Goal: Browse casually: Explore the website without a specific task or goal

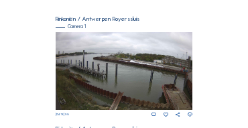
scroll to position [111, 0]
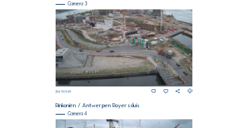
scroll to position [577, 0]
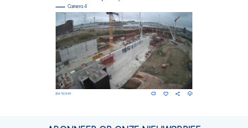
click at [164, 46] on img at bounding box center [125, 50] width 138 height 77
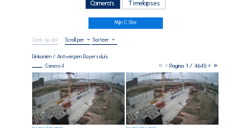
scroll to position [40, 0]
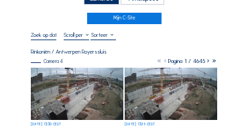
click at [86, 77] on img at bounding box center [77, 94] width 93 height 52
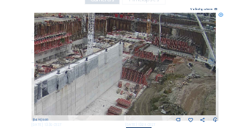
drag, startPoint x: 130, startPoint y: 46, endPoint x: 146, endPoint y: 51, distance: 16.1
click at [146, 51] on img at bounding box center [125, 64] width 183 height 103
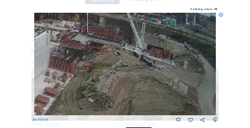
drag, startPoint x: 179, startPoint y: 54, endPoint x: 113, endPoint y: 46, distance: 66.3
click at [113, 46] on img at bounding box center [125, 64] width 183 height 103
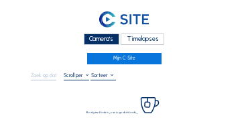
click at [96, 40] on div "Camera's" at bounding box center [102, 39] width 36 height 11
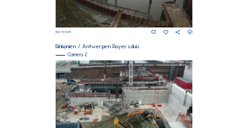
scroll to position [191, 0]
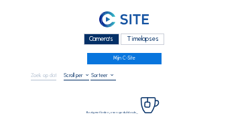
click at [113, 36] on div "Camera's" at bounding box center [102, 39] width 36 height 11
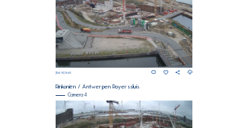
scroll to position [567, 0]
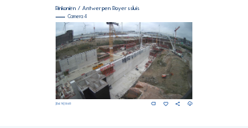
click at [170, 54] on img at bounding box center [125, 60] width 138 height 77
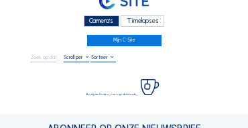
scroll to position [54, 0]
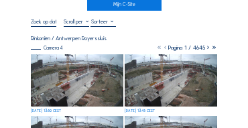
click at [62, 65] on img at bounding box center [77, 80] width 93 height 52
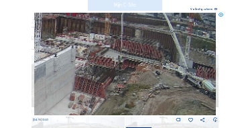
drag, startPoint x: 183, startPoint y: 52, endPoint x: 137, endPoint y: 69, distance: 48.9
click at [137, 69] on img at bounding box center [125, 64] width 183 height 103
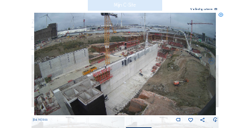
click at [219, 16] on icon at bounding box center [221, 15] width 5 height 5
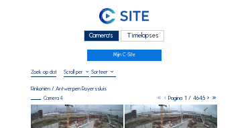
scroll to position [0, 0]
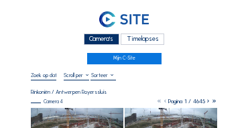
click at [89, 42] on div "Camera's" at bounding box center [102, 39] width 36 height 11
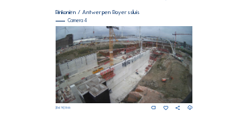
scroll to position [567, 0]
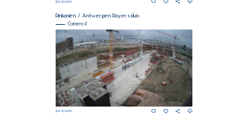
scroll to position [580, 0]
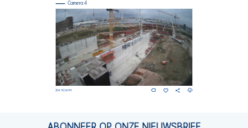
click at [183, 56] on img at bounding box center [125, 47] width 138 height 77
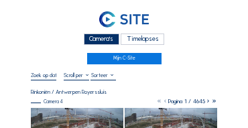
drag, startPoint x: 106, startPoint y: 41, endPoint x: 99, endPoint y: 42, distance: 6.7
click at [106, 41] on div "Camera's" at bounding box center [102, 39] width 36 height 11
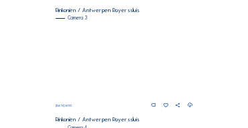
scroll to position [455, 0]
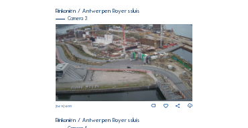
click at [148, 50] on img at bounding box center [125, 62] width 138 height 77
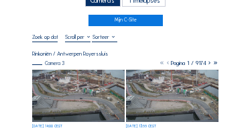
scroll to position [54, 0]
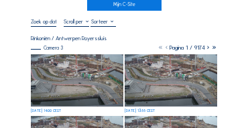
click at [65, 68] on img at bounding box center [77, 80] width 93 height 52
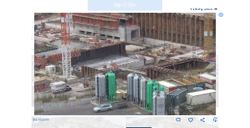
drag, startPoint x: 149, startPoint y: 56, endPoint x: 151, endPoint y: 64, distance: 7.7
click at [151, 64] on img at bounding box center [125, 64] width 183 height 103
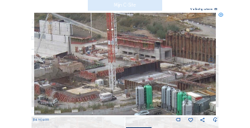
drag, startPoint x: 95, startPoint y: 62, endPoint x: 125, endPoint y: 70, distance: 31.9
click at [125, 70] on img at bounding box center [125, 64] width 183 height 103
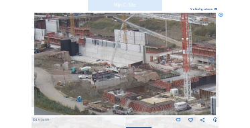
drag, startPoint x: 109, startPoint y: 68, endPoint x: 158, endPoint y: 75, distance: 49.4
click at [158, 75] on img at bounding box center [125, 64] width 183 height 103
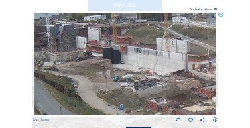
drag, startPoint x: 125, startPoint y: 74, endPoint x: 155, endPoint y: 80, distance: 30.8
click at [155, 80] on img at bounding box center [125, 64] width 183 height 103
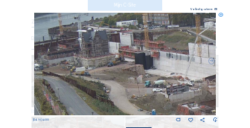
click at [162, 82] on img at bounding box center [125, 64] width 183 height 103
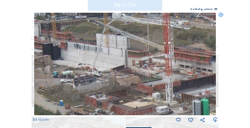
drag, startPoint x: 163, startPoint y: 83, endPoint x: 75, endPoint y: 73, distance: 88.4
click at [75, 73] on img at bounding box center [125, 64] width 183 height 103
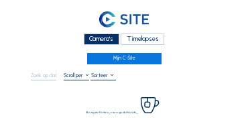
drag, startPoint x: 105, startPoint y: 42, endPoint x: 56, endPoint y: 40, distance: 49.0
click at [105, 42] on div "Camera's" at bounding box center [102, 39] width 36 height 11
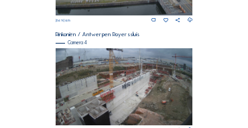
scroll to position [487, 0]
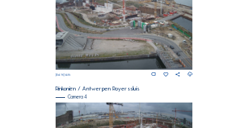
click at [166, 32] on img at bounding box center [125, 31] width 138 height 77
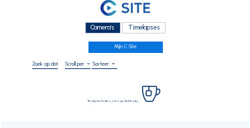
scroll to position [40, 0]
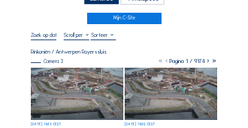
click at [82, 81] on img at bounding box center [77, 94] width 93 height 52
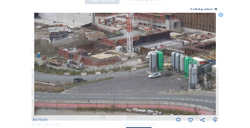
drag, startPoint x: 77, startPoint y: 54, endPoint x: 80, endPoint y: 63, distance: 9.8
click at [80, 63] on img at bounding box center [125, 64] width 183 height 103
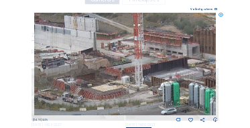
drag, startPoint x: 95, startPoint y: 52, endPoint x: 97, endPoint y: 72, distance: 20.2
click at [97, 72] on img at bounding box center [125, 64] width 183 height 103
drag, startPoint x: 80, startPoint y: 64, endPoint x: 148, endPoint y: 71, distance: 68.2
click at [148, 71] on img at bounding box center [125, 64] width 183 height 103
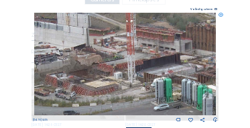
drag, startPoint x: 147, startPoint y: 72, endPoint x: 84, endPoint y: 63, distance: 63.8
click at [84, 63] on img at bounding box center [125, 64] width 183 height 103
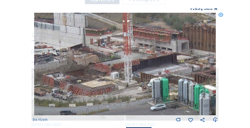
drag, startPoint x: 146, startPoint y: 73, endPoint x: 74, endPoint y: 64, distance: 71.8
click at [74, 64] on img at bounding box center [125, 64] width 183 height 103
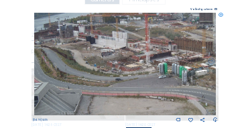
drag, startPoint x: 100, startPoint y: 54, endPoint x: 152, endPoint y: 82, distance: 59.1
click at [155, 83] on img at bounding box center [125, 64] width 183 height 103
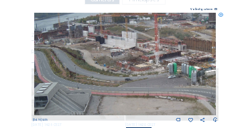
drag, startPoint x: 111, startPoint y: 72, endPoint x: 166, endPoint y: 77, distance: 55.9
click at [166, 77] on img at bounding box center [125, 64] width 183 height 103
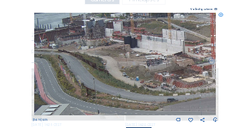
drag, startPoint x: 54, startPoint y: 49, endPoint x: 84, endPoint y: 54, distance: 29.9
click at [84, 54] on img at bounding box center [125, 64] width 183 height 103
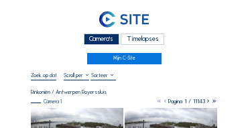
click at [99, 38] on div "Camera's" at bounding box center [102, 39] width 36 height 11
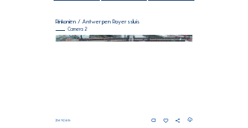
scroll to position [121, 0]
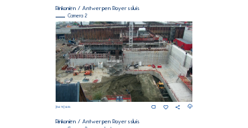
click at [60, 36] on img at bounding box center [125, 61] width 138 height 81
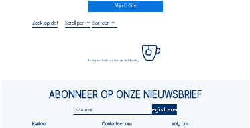
scroll to position [54, 0]
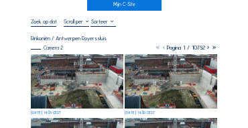
click at [53, 72] on img at bounding box center [77, 81] width 93 height 54
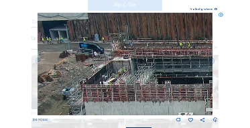
drag, startPoint x: 50, startPoint y: 42, endPoint x: 58, endPoint y: 46, distance: 8.1
click at [58, 46] on img at bounding box center [125, 64] width 175 height 103
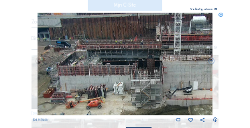
drag, startPoint x: 113, startPoint y: 50, endPoint x: 103, endPoint y: 47, distance: 10.6
click at [103, 47] on img at bounding box center [125, 64] width 175 height 103
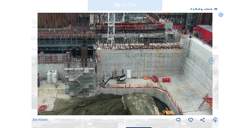
drag, startPoint x: 146, startPoint y: 60, endPoint x: 90, endPoint y: 52, distance: 56.9
click at [90, 52] on img at bounding box center [125, 64] width 175 height 103
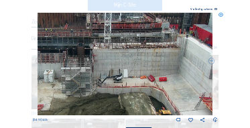
drag, startPoint x: 143, startPoint y: 58, endPoint x: 83, endPoint y: 54, distance: 59.9
click at [83, 54] on img at bounding box center [125, 64] width 175 height 103
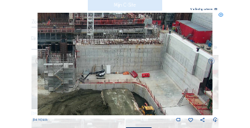
drag, startPoint x: 142, startPoint y: 62, endPoint x: 95, endPoint y: 57, distance: 47.2
click at [95, 57] on img at bounding box center [125, 64] width 175 height 103
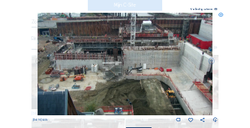
click at [113, 49] on img at bounding box center [125, 64] width 175 height 103
click at [140, 59] on img at bounding box center [125, 64] width 175 height 103
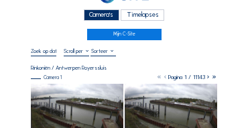
scroll to position [54, 0]
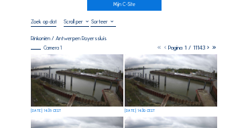
click at [93, 82] on img at bounding box center [77, 80] width 93 height 52
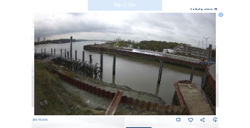
click at [221, 15] on icon at bounding box center [221, 15] width 5 height 5
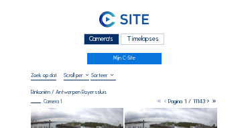
click at [93, 39] on div "Camera's" at bounding box center [102, 39] width 36 height 11
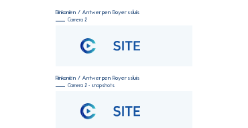
scroll to position [121, 0]
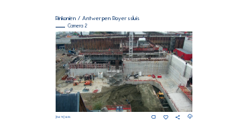
scroll to position [134, 0]
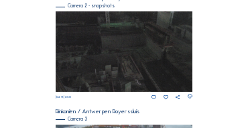
scroll to position [433, 0]
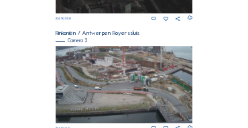
click at [131, 68] on img at bounding box center [125, 84] width 138 height 77
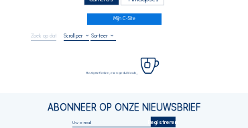
scroll to position [40, 0]
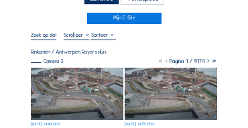
click at [64, 71] on img at bounding box center [77, 94] width 93 height 52
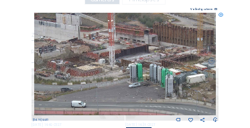
drag, startPoint x: 106, startPoint y: 60, endPoint x: 121, endPoint y: 70, distance: 18.4
click at [121, 70] on img at bounding box center [125, 64] width 183 height 103
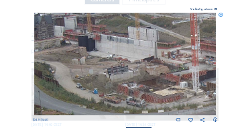
drag, startPoint x: 114, startPoint y: 68, endPoint x: 199, endPoint y: 91, distance: 87.8
click at [199, 91] on img at bounding box center [125, 64] width 183 height 103
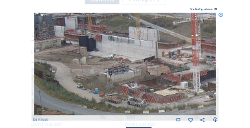
drag, startPoint x: 163, startPoint y: 69, endPoint x: 226, endPoint y: 80, distance: 64.0
click at [226, 80] on div "Scroll om door de tijd te reizen | Druk op de 'Alt'-knop + scroll om te Zoomen …" at bounding box center [125, 64] width 250 height 128
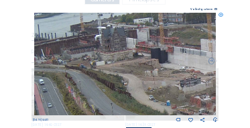
drag, startPoint x: 126, startPoint y: 72, endPoint x: 143, endPoint y: 73, distance: 16.8
click at [143, 73] on img at bounding box center [125, 64] width 183 height 103
click at [223, 17] on icon at bounding box center [221, 15] width 5 height 5
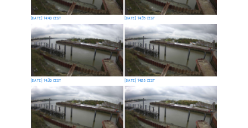
scroll to position [255, 0]
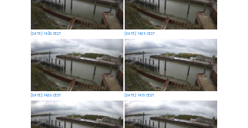
click at [119, 63] on img at bounding box center [77, 65] width 93 height 52
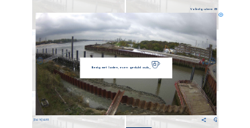
scroll to position [256, 0]
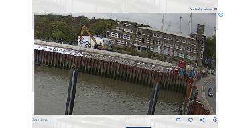
drag, startPoint x: 148, startPoint y: 63, endPoint x: 91, endPoint y: 62, distance: 56.4
click at [91, 62] on img at bounding box center [124, 64] width 181 height 103
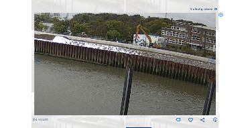
drag, startPoint x: 97, startPoint y: 67, endPoint x: 150, endPoint y: 67, distance: 53.0
click at [150, 67] on img at bounding box center [124, 64] width 181 height 103
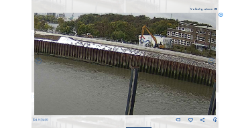
drag, startPoint x: 103, startPoint y: 62, endPoint x: 133, endPoint y: 66, distance: 30.6
click at [133, 66] on img at bounding box center [124, 64] width 181 height 103
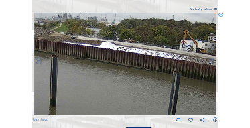
drag, startPoint x: 96, startPoint y: 61, endPoint x: 107, endPoint y: 62, distance: 11.5
click at [107, 62] on img at bounding box center [124, 64] width 181 height 103
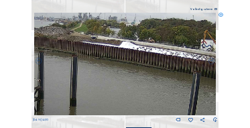
drag, startPoint x: 61, startPoint y: 56, endPoint x: 81, endPoint y: 56, distance: 20.1
click at [81, 56] on img at bounding box center [124, 64] width 181 height 103
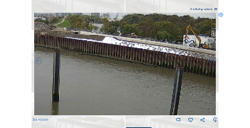
drag, startPoint x: 113, startPoint y: 66, endPoint x: 53, endPoint y: 59, distance: 60.8
click at [53, 59] on img at bounding box center [124, 64] width 181 height 103
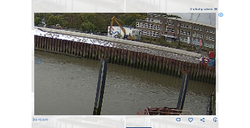
click at [58, 59] on img at bounding box center [124, 64] width 181 height 103
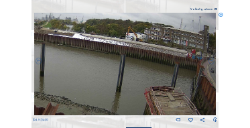
click at [219, 15] on icon at bounding box center [221, 15] width 5 height 5
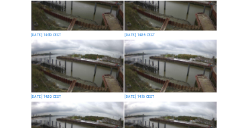
scroll to position [255, 0]
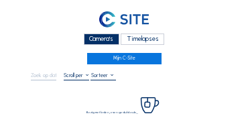
click at [93, 40] on div "Camera's" at bounding box center [102, 39] width 36 height 11
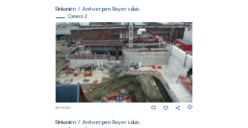
scroll to position [121, 0]
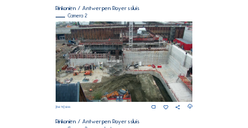
click at [94, 62] on img at bounding box center [125, 61] width 138 height 81
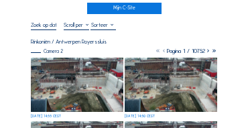
scroll to position [67, 0]
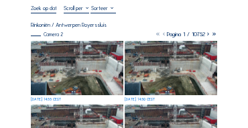
click at [60, 62] on img at bounding box center [77, 68] width 93 height 54
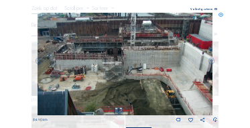
click at [220, 15] on icon at bounding box center [221, 15] width 5 height 5
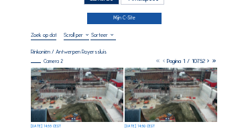
scroll to position [40, 0]
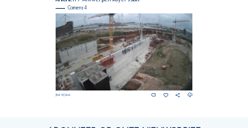
scroll to position [580, 0]
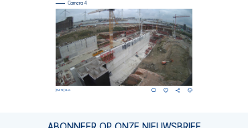
click at [120, 45] on img at bounding box center [125, 47] width 138 height 77
click at [103, 48] on img at bounding box center [125, 47] width 138 height 77
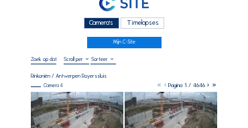
scroll to position [40, 0]
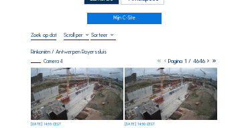
click at [83, 80] on img at bounding box center [77, 94] width 93 height 52
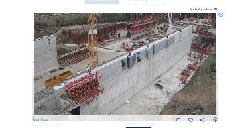
click at [83, 56] on img at bounding box center [125, 64] width 183 height 103
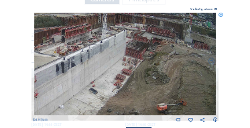
drag, startPoint x: 103, startPoint y: 70, endPoint x: 78, endPoint y: 69, distance: 24.8
click at [78, 69] on img at bounding box center [125, 64] width 183 height 103
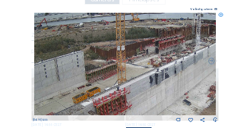
drag, startPoint x: 70, startPoint y: 69, endPoint x: 163, endPoint y: 81, distance: 93.3
click at [163, 81] on img at bounding box center [125, 64] width 183 height 103
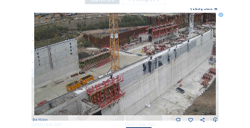
drag, startPoint x: 154, startPoint y: 85, endPoint x: 148, endPoint y: 72, distance: 14.1
click at [148, 72] on img at bounding box center [125, 64] width 183 height 103
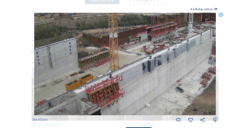
drag, startPoint x: 136, startPoint y: 81, endPoint x: 182, endPoint y: 33, distance: 66.5
click at [182, 33] on img at bounding box center [125, 64] width 183 height 103
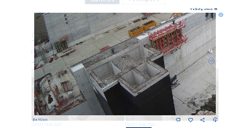
drag, startPoint x: 156, startPoint y: 57, endPoint x: 177, endPoint y: 41, distance: 26.3
click at [183, 34] on img at bounding box center [125, 64] width 183 height 103
drag, startPoint x: 132, startPoint y: 81, endPoint x: 160, endPoint y: 68, distance: 30.6
click at [160, 68] on img at bounding box center [125, 64] width 183 height 103
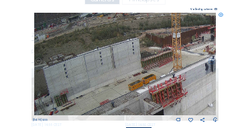
drag, startPoint x: 113, startPoint y: 38, endPoint x: 158, endPoint y: 73, distance: 56.9
click at [139, 92] on img at bounding box center [125, 64] width 183 height 103
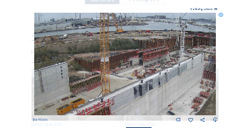
drag, startPoint x: 172, startPoint y: 69, endPoint x: 101, endPoint y: 89, distance: 74.4
click at [101, 89] on img at bounding box center [125, 64] width 183 height 103
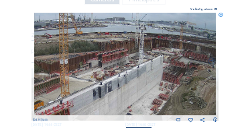
drag, startPoint x: 155, startPoint y: 79, endPoint x: 130, endPoint y: 79, distance: 24.8
click at [130, 79] on img at bounding box center [125, 64] width 183 height 103
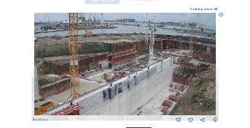
drag, startPoint x: 126, startPoint y: 83, endPoint x: 135, endPoint y: 83, distance: 8.7
click at [135, 83] on img at bounding box center [125, 64] width 183 height 103
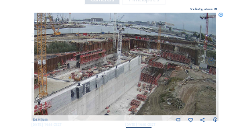
drag, startPoint x: 160, startPoint y: 85, endPoint x: 128, endPoint y: 85, distance: 32.2
click at [128, 85] on img at bounding box center [125, 64] width 183 height 103
click at [220, 15] on icon at bounding box center [221, 15] width 5 height 5
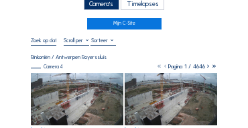
scroll to position [0, 0]
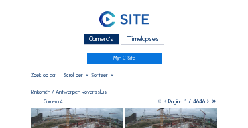
click at [103, 37] on div "Camera's" at bounding box center [102, 39] width 36 height 11
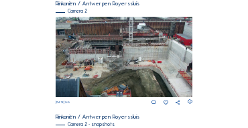
scroll to position [121, 0]
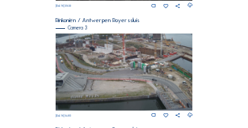
scroll to position [442, 0]
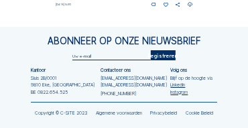
scroll to position [670, 0]
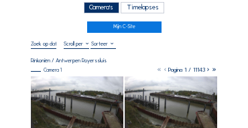
scroll to position [27, 0]
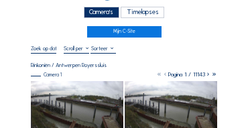
click at [107, 13] on div "Camera's" at bounding box center [102, 12] width 36 height 11
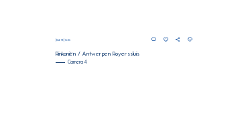
scroll to position [567, 0]
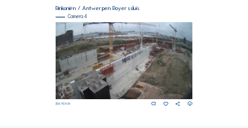
click at [156, 48] on img at bounding box center [125, 60] width 138 height 77
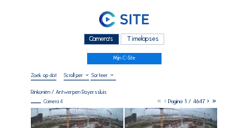
click at [95, 44] on div "Camera's" at bounding box center [102, 39] width 36 height 11
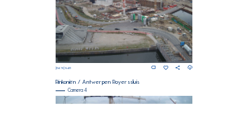
scroll to position [473, 0]
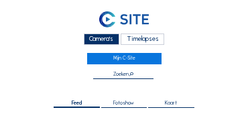
drag, startPoint x: 104, startPoint y: 40, endPoint x: 77, endPoint y: 40, distance: 26.8
click at [104, 40] on div "Camera's" at bounding box center [102, 39] width 36 height 11
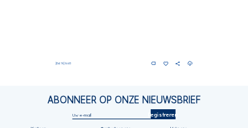
scroll to position [670, 0]
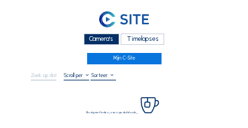
drag, startPoint x: 91, startPoint y: 38, endPoint x: 74, endPoint y: 38, distance: 17.5
click at [91, 38] on div "Camera's" at bounding box center [102, 39] width 36 height 11
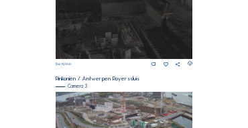
scroll to position [433, 0]
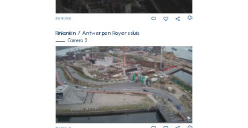
click at [123, 79] on img at bounding box center [125, 84] width 138 height 77
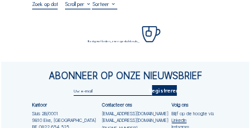
scroll to position [54, 0]
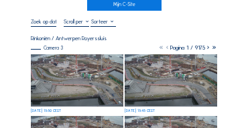
click at [72, 64] on img at bounding box center [77, 80] width 93 height 52
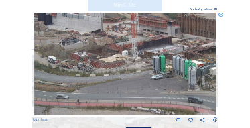
drag, startPoint x: 107, startPoint y: 54, endPoint x: 113, endPoint y: 64, distance: 11.7
click at [113, 64] on img at bounding box center [125, 64] width 183 height 103
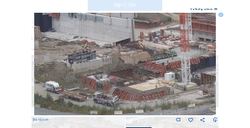
drag, startPoint x: 74, startPoint y: 50, endPoint x: 113, endPoint y: 68, distance: 43.3
click at [113, 68] on img at bounding box center [125, 64] width 183 height 103
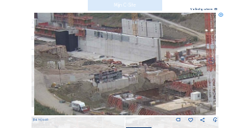
drag, startPoint x: 101, startPoint y: 64, endPoint x: 119, endPoint y: 72, distance: 20.1
click at [125, 77] on img at bounding box center [125, 64] width 183 height 103
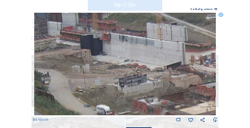
drag, startPoint x: 95, startPoint y: 62, endPoint x: 160, endPoint y: 72, distance: 66.5
click at [160, 72] on img at bounding box center [125, 64] width 183 height 103
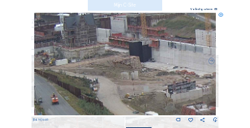
drag, startPoint x: 113, startPoint y: 68, endPoint x: 124, endPoint y: 68, distance: 11.4
click at [124, 68] on img at bounding box center [125, 64] width 183 height 103
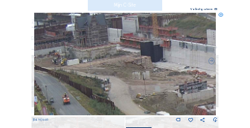
drag, startPoint x: 145, startPoint y: 69, endPoint x: 136, endPoint y: 68, distance: 9.4
click at [136, 68] on img at bounding box center [125, 64] width 183 height 103
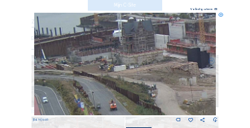
drag, startPoint x: 101, startPoint y: 67, endPoint x: 158, endPoint y: 74, distance: 56.8
click at [158, 74] on img at bounding box center [125, 64] width 183 height 103
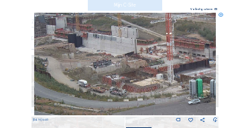
drag, startPoint x: 138, startPoint y: 110, endPoint x: 126, endPoint y: 91, distance: 22.6
click at [69, 93] on img at bounding box center [125, 64] width 183 height 103
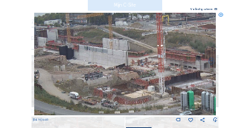
drag, startPoint x: 132, startPoint y: 92, endPoint x: 129, endPoint y: 104, distance: 12.4
click at [129, 104] on img at bounding box center [125, 64] width 183 height 103
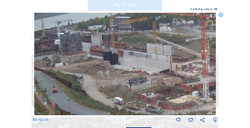
drag, startPoint x: 97, startPoint y: 100, endPoint x: 140, endPoint y: 105, distance: 43.3
click at [140, 105] on img at bounding box center [125, 64] width 183 height 103
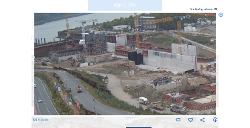
drag, startPoint x: 105, startPoint y: 101, endPoint x: 130, endPoint y: 105, distance: 25.3
click at [130, 105] on img at bounding box center [125, 64] width 183 height 103
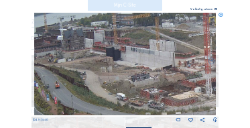
click at [92, 93] on img at bounding box center [125, 64] width 183 height 103
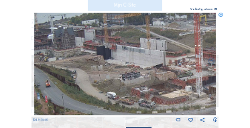
drag, startPoint x: 150, startPoint y: 93, endPoint x: 141, endPoint y: 91, distance: 9.5
click at [141, 91] on img at bounding box center [125, 64] width 183 height 103
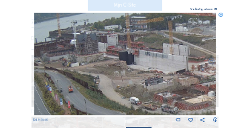
drag, startPoint x: 116, startPoint y: 55, endPoint x: 139, endPoint y: 72, distance: 28.3
click at [139, 72] on img at bounding box center [125, 64] width 183 height 103
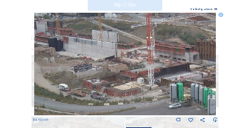
drag, startPoint x: 148, startPoint y: 79, endPoint x: 81, endPoint y: 66, distance: 68.2
click at [81, 66] on img at bounding box center [125, 64] width 183 height 103
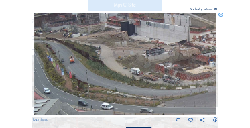
drag, startPoint x: 72, startPoint y: 72, endPoint x: 174, endPoint y: 49, distance: 105.2
click at [178, 50] on img at bounding box center [125, 64] width 183 height 103
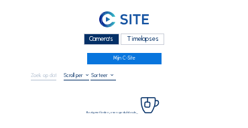
click at [91, 41] on div "Camera's" at bounding box center [102, 39] width 36 height 11
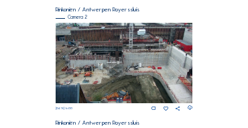
scroll to position [121, 0]
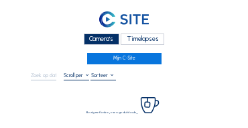
click at [93, 38] on div "Camera's" at bounding box center [102, 39] width 36 height 11
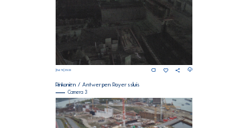
scroll to position [460, 0]
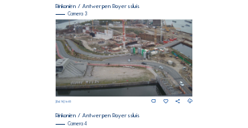
click at [138, 44] on img at bounding box center [125, 57] width 138 height 77
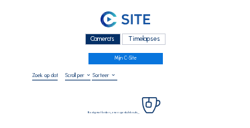
scroll to position [67, 0]
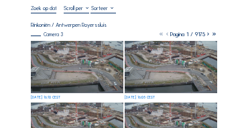
click at [60, 65] on img at bounding box center [77, 67] width 93 height 52
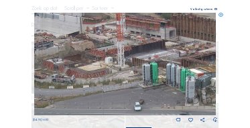
drag, startPoint x: 115, startPoint y: 47, endPoint x: 103, endPoint y: 58, distance: 16.2
click at [111, 60] on img at bounding box center [125, 64] width 183 height 103
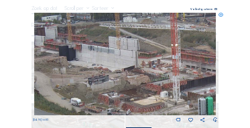
click at [161, 91] on img at bounding box center [125, 64] width 183 height 103
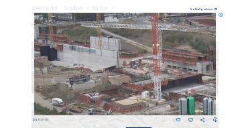
click at [120, 76] on img at bounding box center [125, 64] width 183 height 103
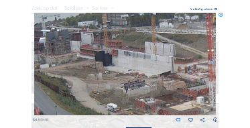
drag, startPoint x: 99, startPoint y: 74, endPoint x: 154, endPoint y: 80, distance: 55.3
click at [154, 80] on img at bounding box center [125, 64] width 183 height 103
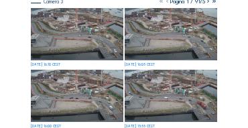
scroll to position [94, 0]
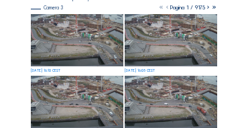
click at [87, 23] on img at bounding box center [77, 40] width 93 height 52
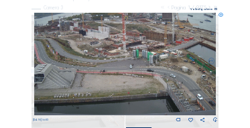
click at [223, 17] on div "Scroll om door de tijd te reizen | Druk op de 'Alt'-[PERSON_NAME] + scroll om t…" at bounding box center [125, 64] width 250 height 128
click at [223, 16] on icon at bounding box center [221, 15] width 5 height 5
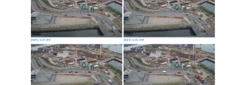
scroll to position [91, 0]
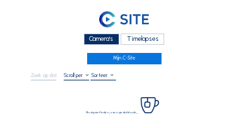
click at [100, 42] on div "Camera's" at bounding box center [102, 39] width 36 height 11
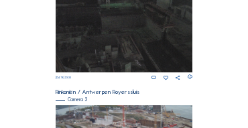
scroll to position [419, 0]
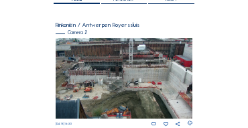
scroll to position [107, 0]
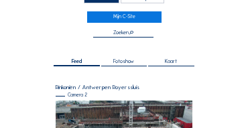
scroll to position [81, 0]
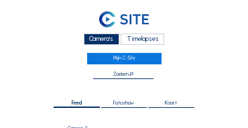
drag, startPoint x: 98, startPoint y: 40, endPoint x: 77, endPoint y: 38, distance: 20.8
click at [98, 40] on div "Camera's" at bounding box center [102, 39] width 36 height 11
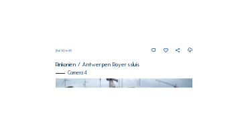
scroll to position [468, 0]
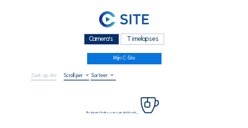
click at [103, 40] on div "Camera's" at bounding box center [102, 39] width 36 height 11
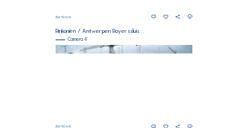
scroll to position [567, 0]
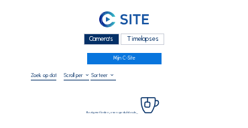
click at [94, 43] on div "Camera's" at bounding box center [102, 39] width 36 height 11
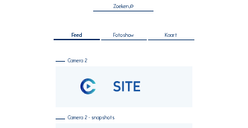
scroll to position [107, 0]
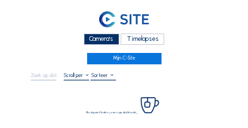
drag, startPoint x: 93, startPoint y: 41, endPoint x: 83, endPoint y: 41, distance: 10.1
click at [88, 42] on div "Camera's" at bounding box center [102, 39] width 36 height 11
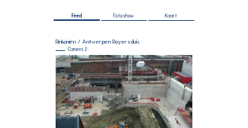
scroll to position [107, 0]
